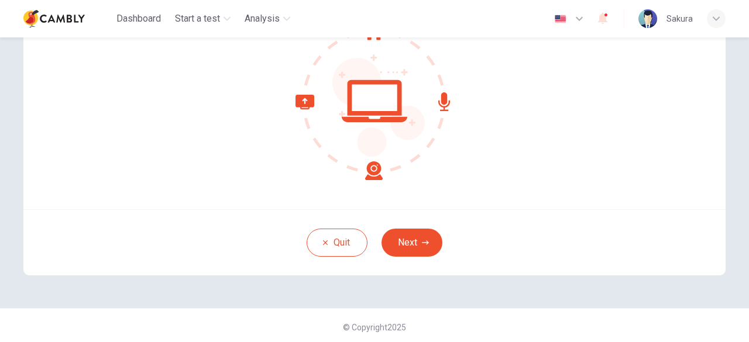
scroll to position [144, 0]
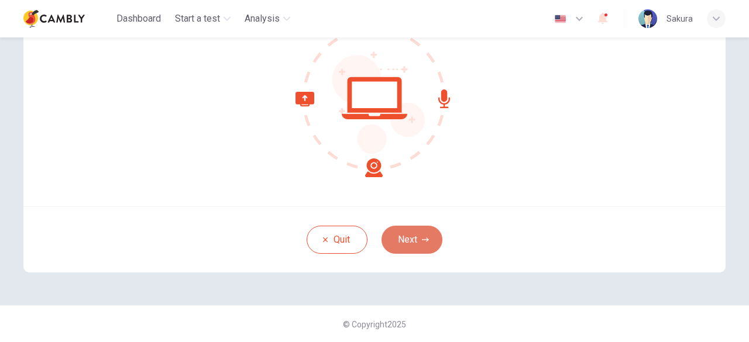
click at [401, 227] on button "Next" at bounding box center [411, 240] width 61 height 28
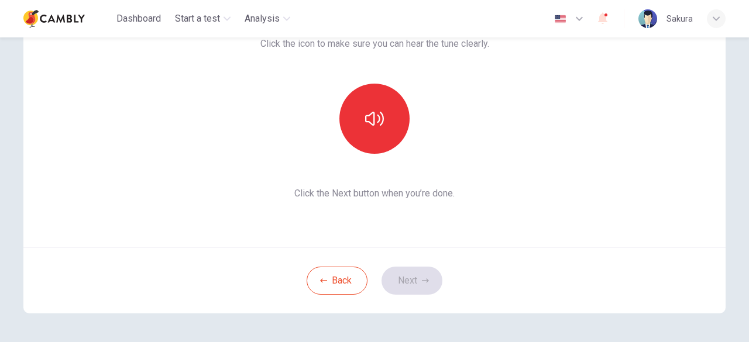
scroll to position [86, 0]
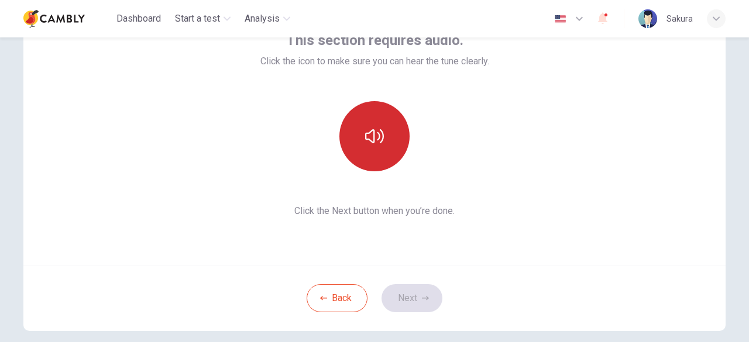
click at [384, 143] on button "button" at bounding box center [374, 136] width 70 height 70
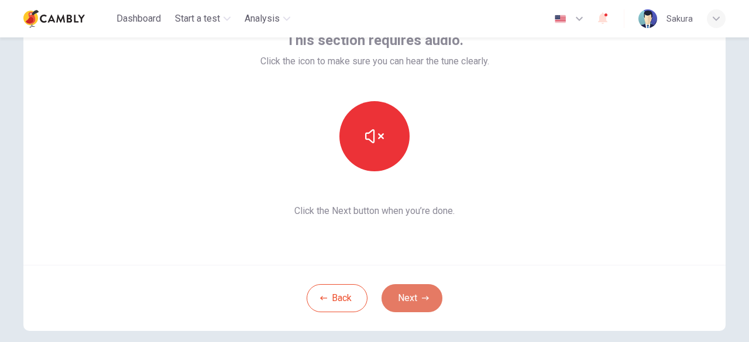
click at [408, 304] on button "Next" at bounding box center [411, 298] width 61 height 28
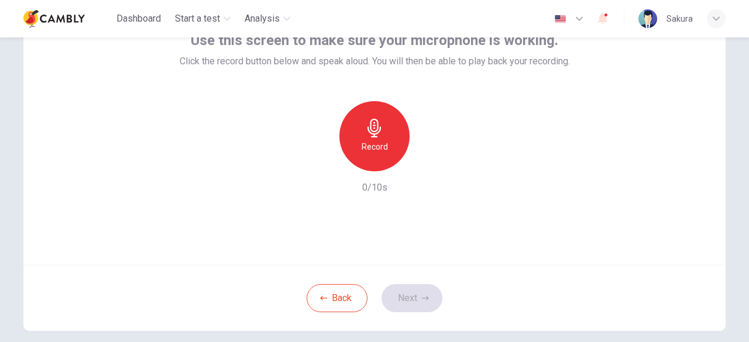
click at [360, 157] on div "Record" at bounding box center [374, 136] width 70 height 70
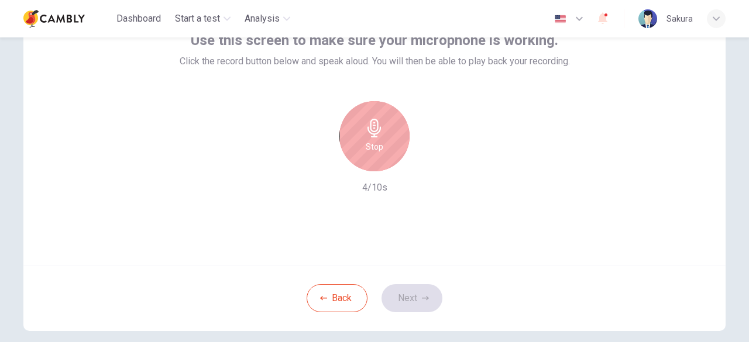
click at [360, 157] on div "Stop" at bounding box center [374, 136] width 70 height 70
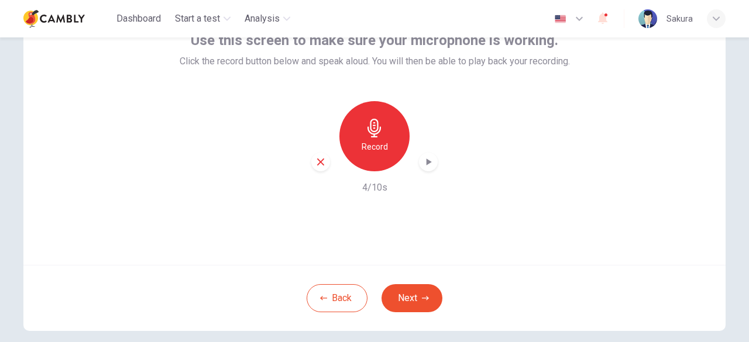
click at [422, 171] on div "Record 4/10s" at bounding box center [375, 148] width 390 height 94
click at [422, 168] on div "button" at bounding box center [428, 162] width 19 height 19
click at [404, 309] on button "Next" at bounding box center [411, 298] width 61 height 28
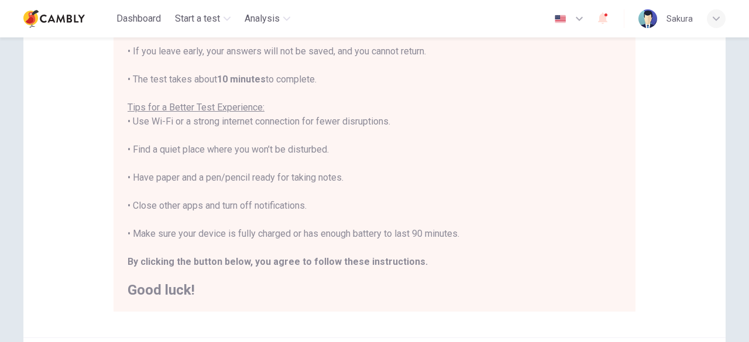
scroll to position [203, 0]
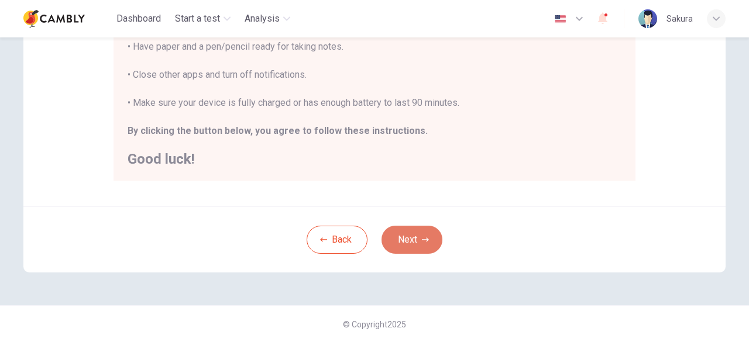
click at [409, 229] on button "Next" at bounding box center [411, 240] width 61 height 28
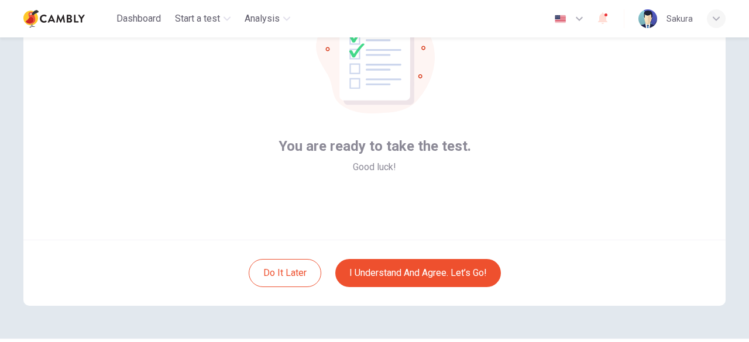
scroll to position [86, 0]
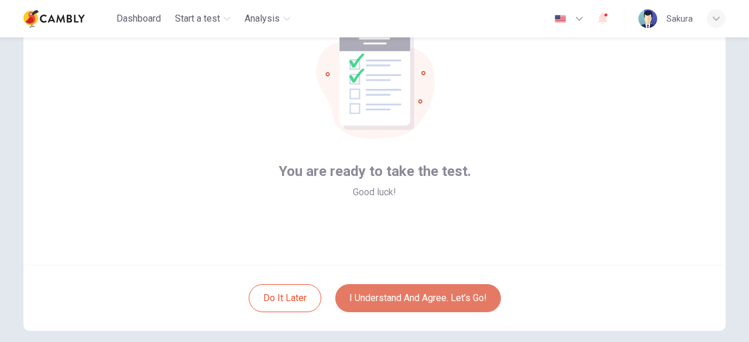
click at [388, 292] on button "I understand and agree. Let’s go!" at bounding box center [418, 298] width 166 height 28
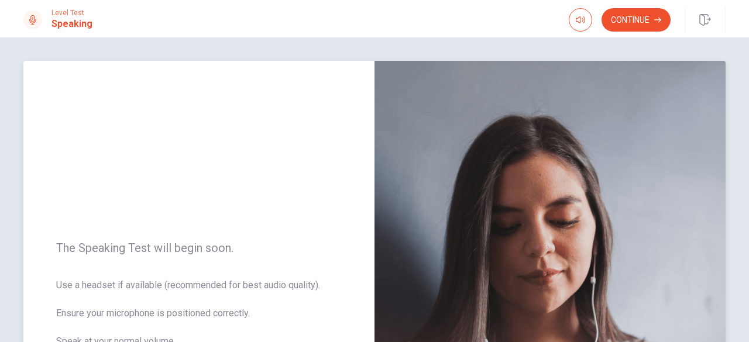
click at [442, 122] on img at bounding box center [549, 316] width 351 height 510
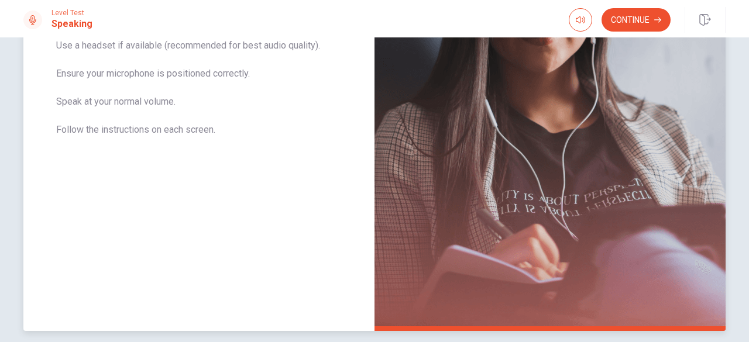
scroll to position [172, 0]
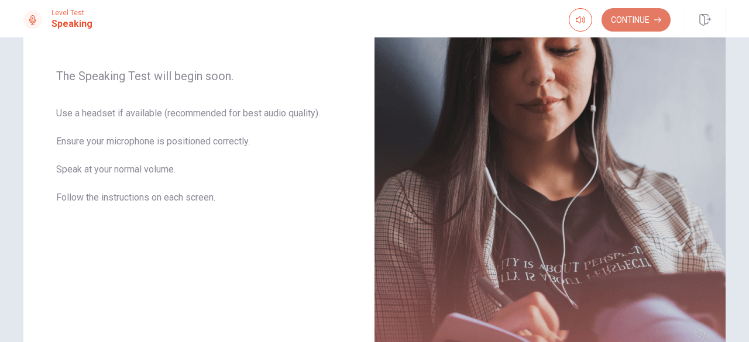
click at [646, 20] on button "Continue" at bounding box center [635, 19] width 69 height 23
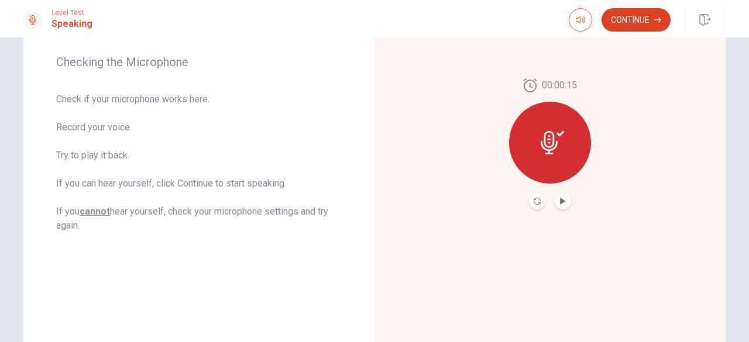
click at [615, 25] on button "Continue" at bounding box center [635, 19] width 69 height 23
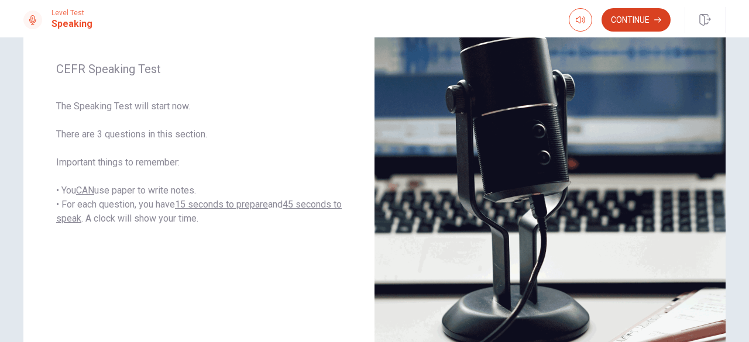
click at [633, 16] on button "Continue" at bounding box center [635, 19] width 69 height 23
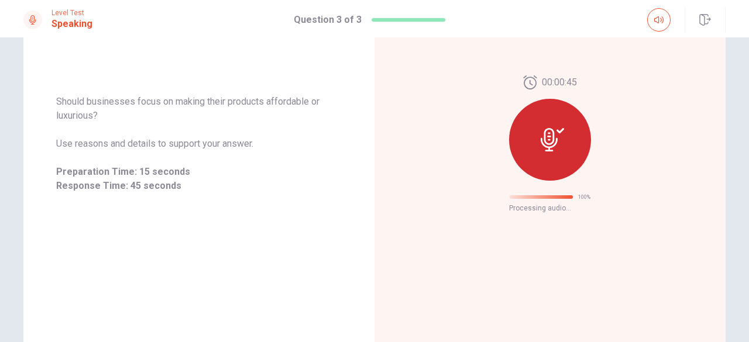
scroll to position [83, 0]
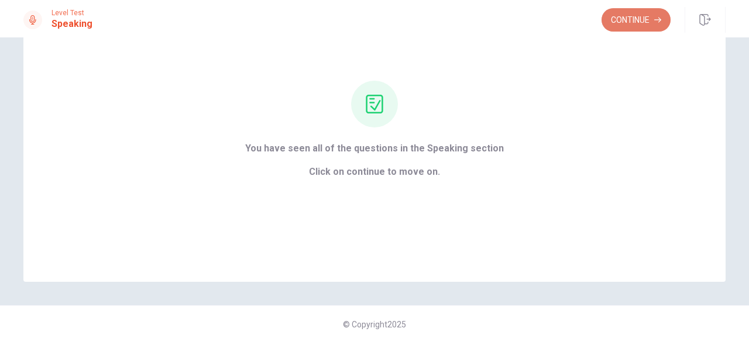
click at [632, 8] on button "Continue" at bounding box center [635, 19] width 69 height 23
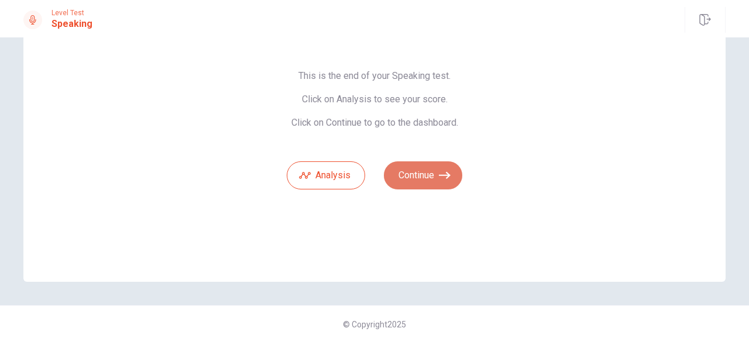
click at [428, 170] on button "Continue" at bounding box center [423, 175] width 78 height 28
